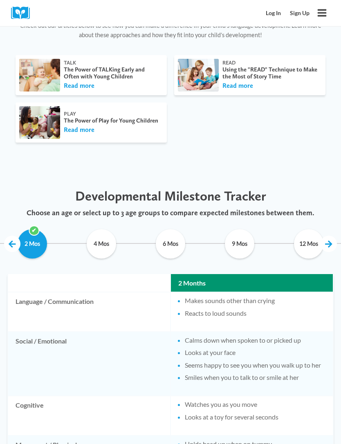
scroll to position [282, 0]
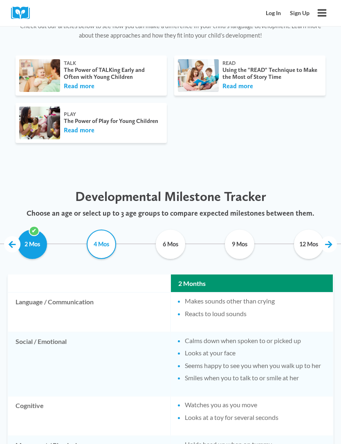
click at [100, 245] on input "4 Mos" at bounding box center [102, 244] width 58 height 29
checkbox input "true"
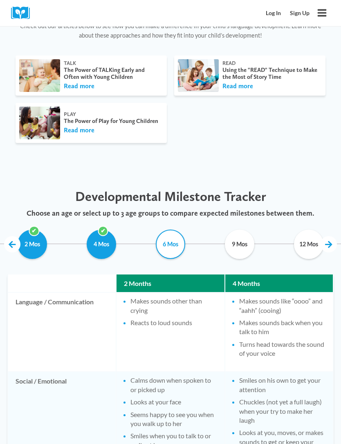
click at [171, 249] on input "6 Mos" at bounding box center [171, 244] width 58 height 29
checkbox input "true"
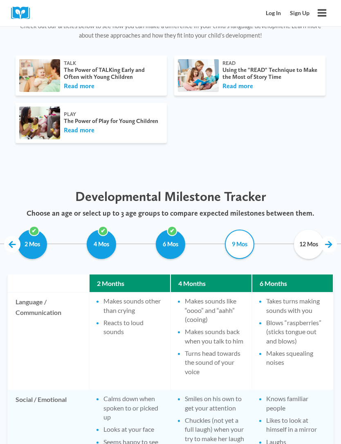
click at [239, 245] on input "9 Mos" at bounding box center [239, 244] width 58 height 29
click at [238, 243] on input "9 Mos" at bounding box center [239, 244] width 58 height 29
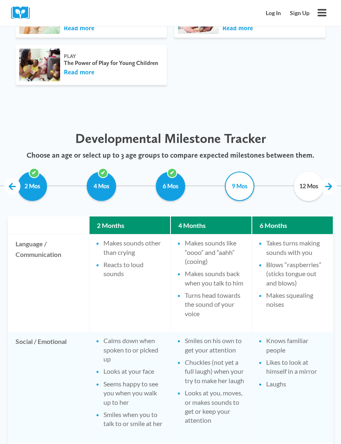
scroll to position [340, 0]
click at [238, 188] on input "9 Mos" at bounding box center [239, 186] width 58 height 29
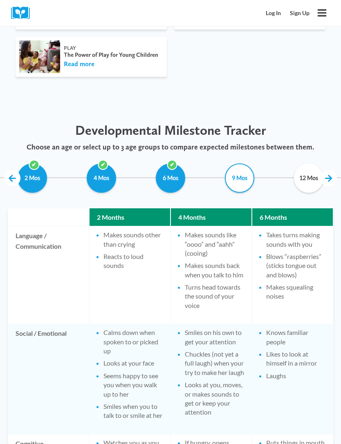
scroll to position [347, 0]
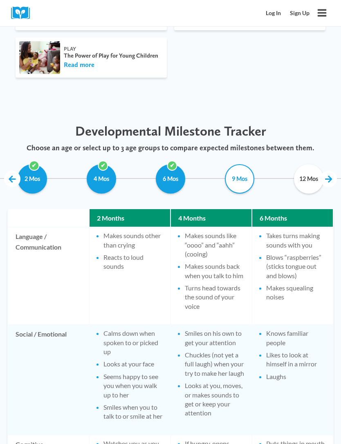
click at [239, 178] on input "9 Mos" at bounding box center [239, 178] width 58 height 29
checkbox input "false"
click at [301, 181] on input "12 Mos" at bounding box center [308, 178] width 58 height 29
checkbox input "false"
click at [234, 178] on input "9 Mos" at bounding box center [239, 178] width 58 height 29
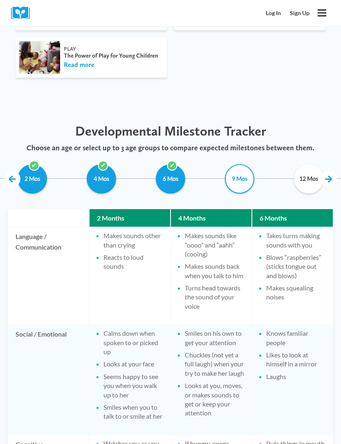
checkbox input "false"
click at [325, 178] on link at bounding box center [328, 179] width 16 height 16
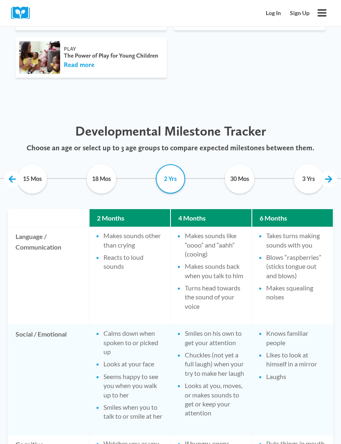
click at [165, 187] on input "2 Yrs" at bounding box center [171, 178] width 58 height 29
checkbox input "false"
click at [237, 183] on input "30 Mos" at bounding box center [239, 178] width 58 height 29
checkbox input "false"
click at [18, 179] on link at bounding box center [12, 179] width 16 height 16
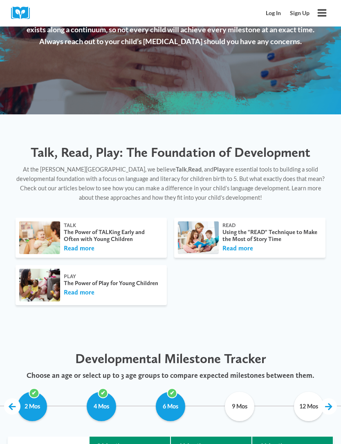
scroll to position [0, 0]
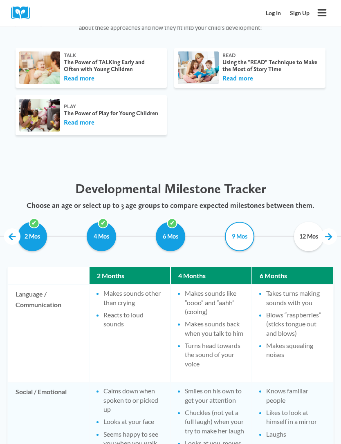
click at [238, 240] on input "9 Mos" at bounding box center [239, 236] width 58 height 29
checkbox input "false"
click at [308, 235] on input "12 Mos" at bounding box center [308, 236] width 58 height 29
checkbox input "false"
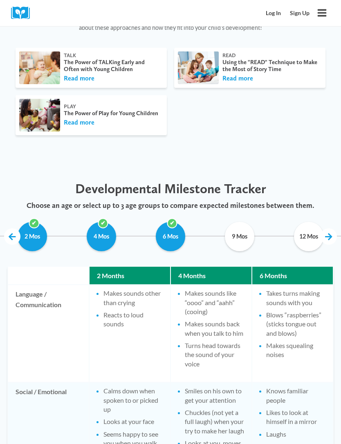
click at [324, 238] on link at bounding box center [328, 236] width 16 height 16
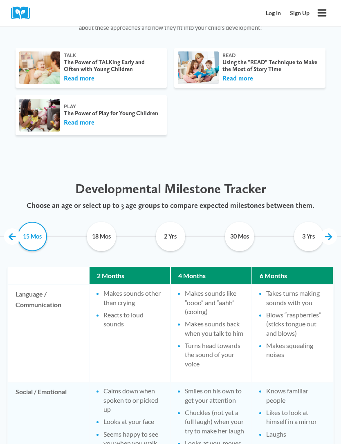
click at [39, 237] on input "15 Mos" at bounding box center [33, 236] width 58 height 29
checkbox input "false"
click at [100, 239] on input "18 Mos" at bounding box center [102, 236] width 58 height 29
checkbox input "false"
click at [174, 239] on input "2 Yrs" at bounding box center [171, 236] width 58 height 29
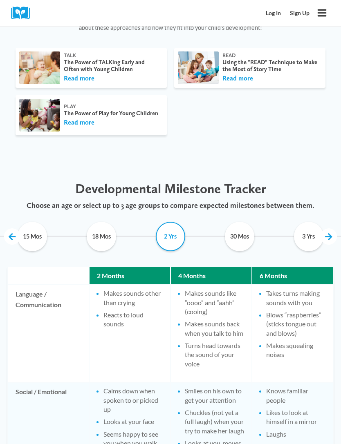
checkbox input "false"
click at [241, 234] on input "30 Mos" at bounding box center [239, 236] width 58 height 29
checkbox input "false"
click at [324, 236] on link at bounding box center [328, 236] width 16 height 16
click at [235, 238] on input "4 Yrs" at bounding box center [239, 236] width 58 height 29
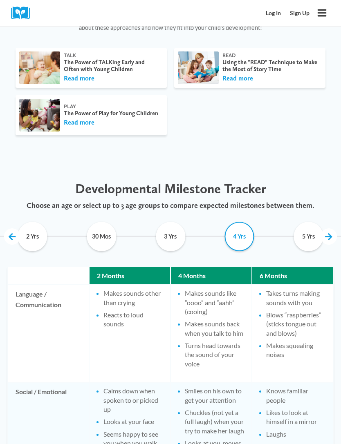
checkbox input "false"
click at [309, 233] on input "5 Yrs" at bounding box center [308, 236] width 58 height 29
checkbox input "false"
click at [327, 235] on link at bounding box center [328, 236] width 16 height 16
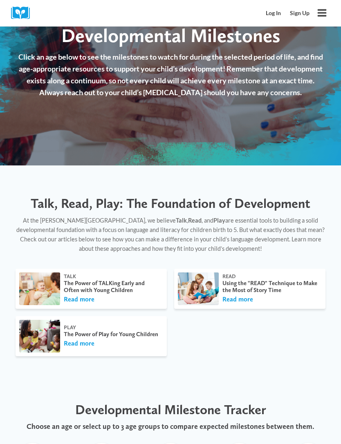
scroll to position [0, 0]
